Goal: Navigation & Orientation: Find specific page/section

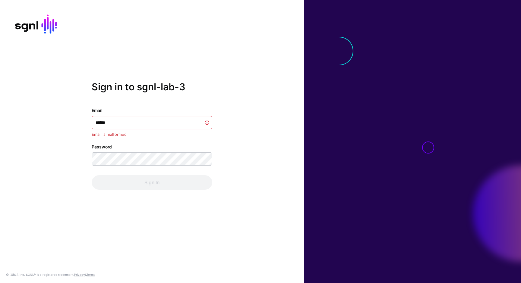
type input "*******"
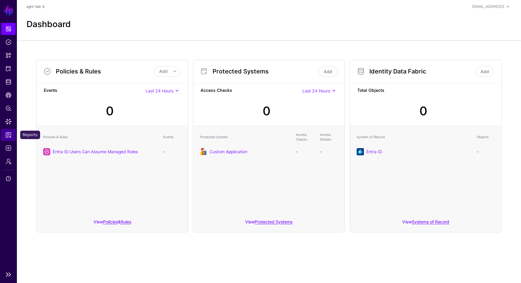
click at [8, 137] on span "Reports" at bounding box center [8, 135] width 6 height 6
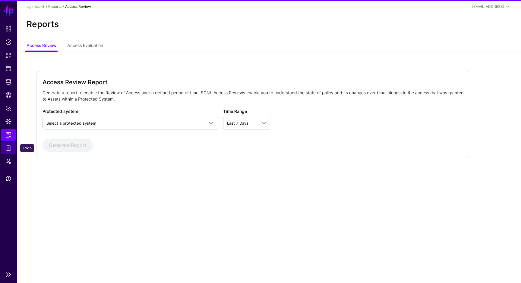
click at [10, 148] on span "Logs" at bounding box center [8, 148] width 6 height 6
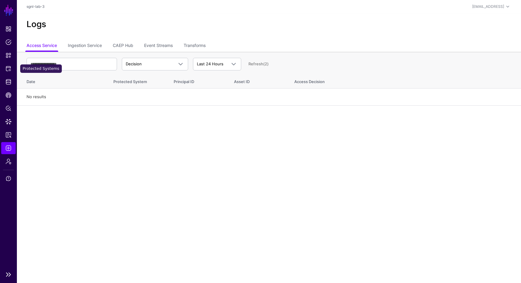
click at [16, 66] on li "Protected Systems" at bounding box center [8, 69] width 17 height 12
click at [12, 69] on link "Protected Systems" at bounding box center [8, 69] width 14 height 12
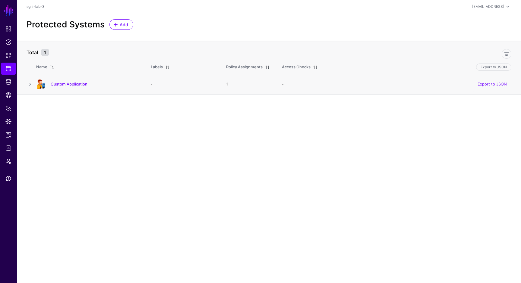
click at [76, 87] on h4 "Custom Application" at bounding box center [95, 83] width 88 height 5
click at [76, 85] on link "Custom Application" at bounding box center [69, 84] width 37 height 5
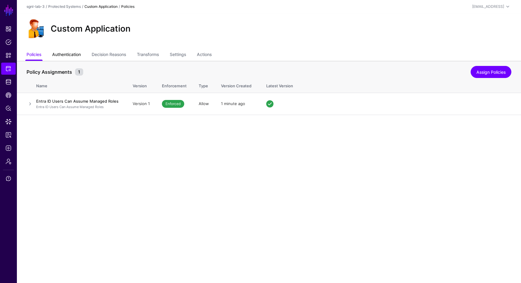
click at [78, 56] on link "Authentication" at bounding box center [66, 54] width 29 height 11
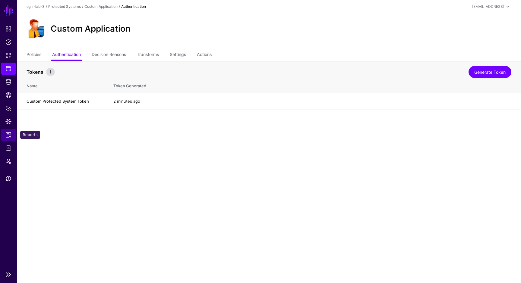
click at [9, 134] on span "Reports" at bounding box center [8, 135] width 6 height 6
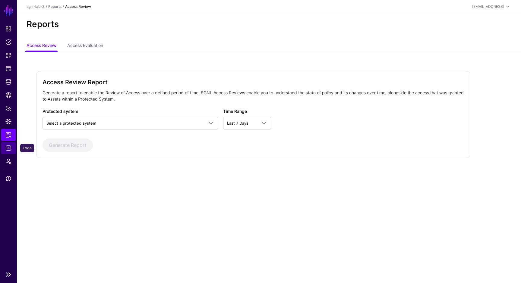
click at [10, 145] on link "Logs" at bounding box center [8, 148] width 14 height 12
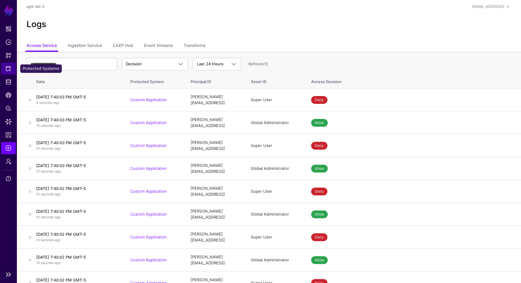
click at [9, 70] on span "Protected Systems" at bounding box center [8, 69] width 6 height 6
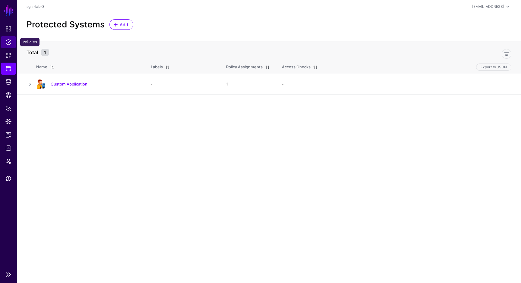
click at [8, 48] on link "Policies" at bounding box center [8, 42] width 14 height 12
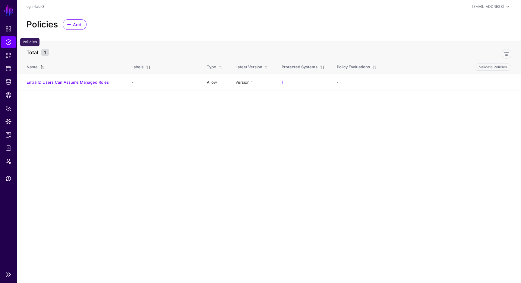
click at [8, 41] on span "Policies" at bounding box center [8, 42] width 6 height 6
click at [53, 80] on link "Entra ID Users Can Assume Managed Roles" at bounding box center [68, 82] width 82 height 5
click at [13, 94] on link "CAEP Hub" at bounding box center [8, 95] width 14 height 12
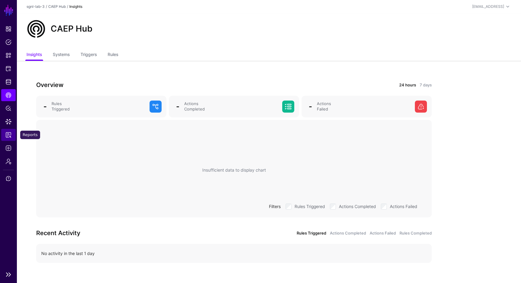
click at [9, 138] on span "Reports" at bounding box center [8, 135] width 6 height 6
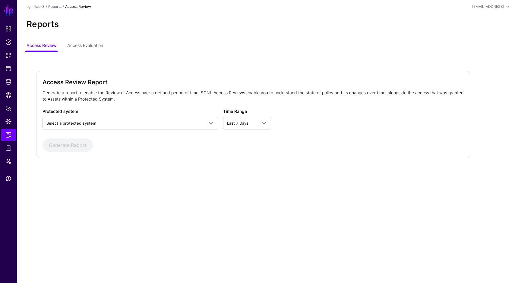
click at [230, 195] on main "SGNL Dashboard Policies Snippets Protected Systems Identity Data Fabric CAEP Hu…" at bounding box center [260, 141] width 521 height 283
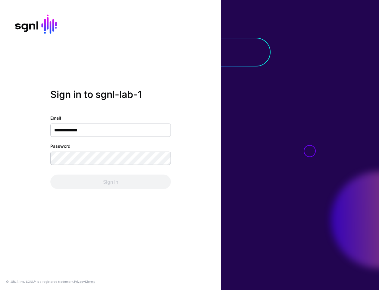
type input "**********"
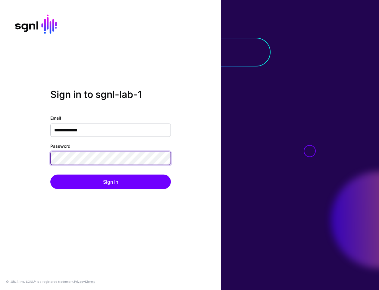
click at [50, 174] on button "Sign In" at bounding box center [110, 181] width 121 height 14
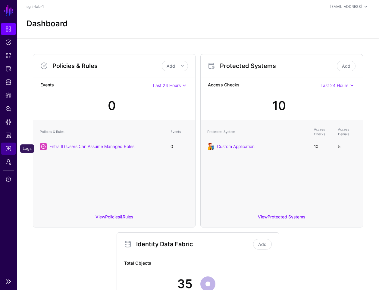
click at [11, 145] on span "Logs" at bounding box center [8, 148] width 6 height 6
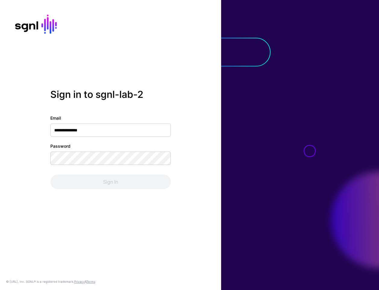
type input "**********"
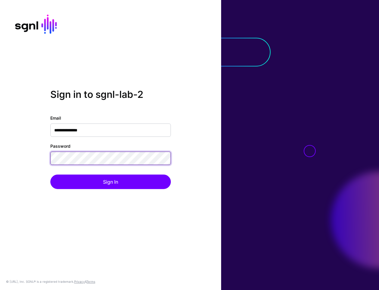
click at [50, 174] on button "Sign In" at bounding box center [110, 181] width 121 height 14
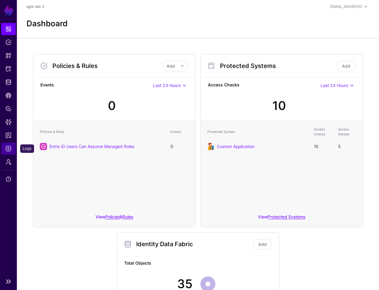
click at [9, 149] on span "Logs" at bounding box center [8, 148] width 6 height 6
click at [342, 7] on div "sgnl-training@sgnl.ai" at bounding box center [347, 6] width 32 height 5
click at [332, 52] on div "Log out" at bounding box center [336, 52] width 57 height 6
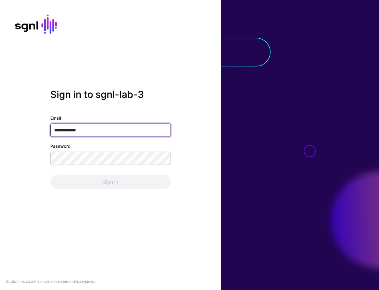
click at [111, 131] on input "**********" at bounding box center [110, 129] width 121 height 13
type input "**********"
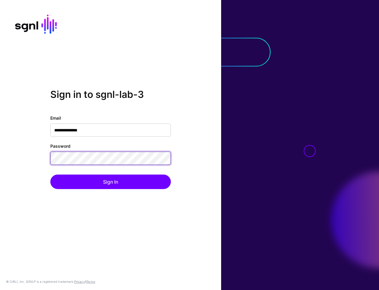
click at [50, 174] on button "Sign In" at bounding box center [110, 181] width 121 height 14
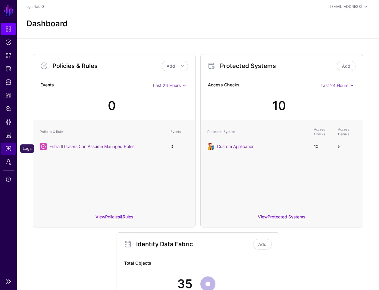
click at [6, 151] on link "Logs" at bounding box center [8, 148] width 14 height 12
